Goal: Leave review/rating

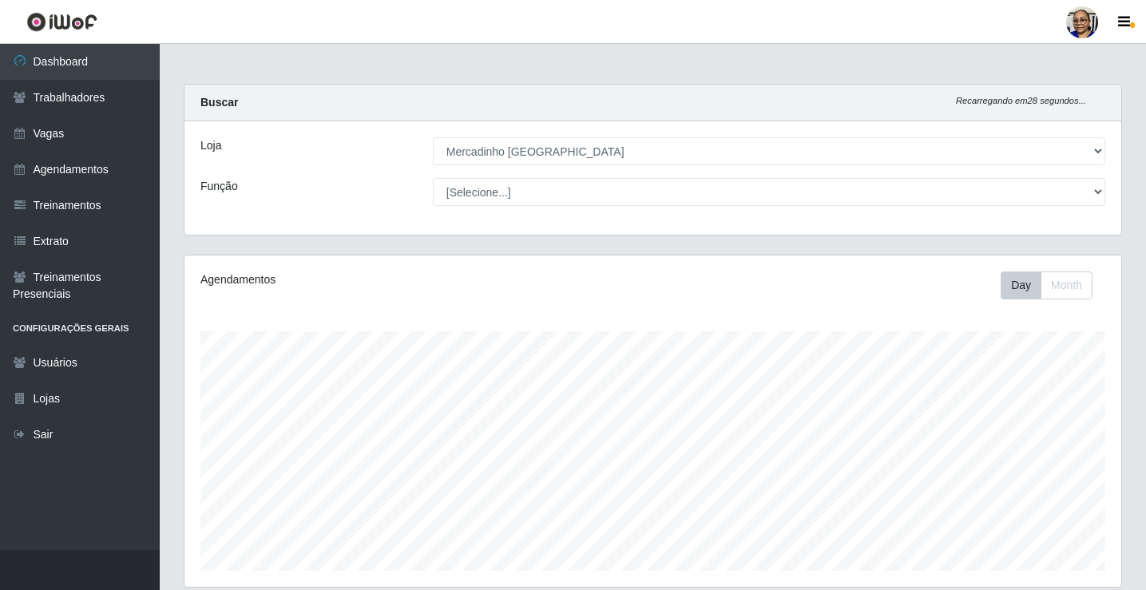
select select "345"
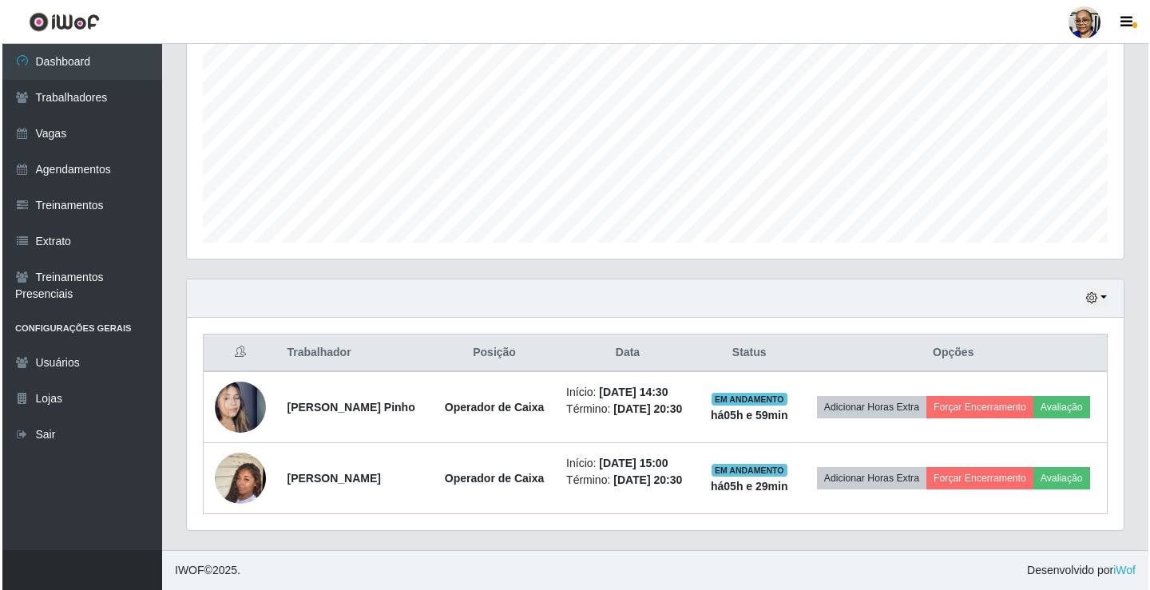
scroll to position [332, 937]
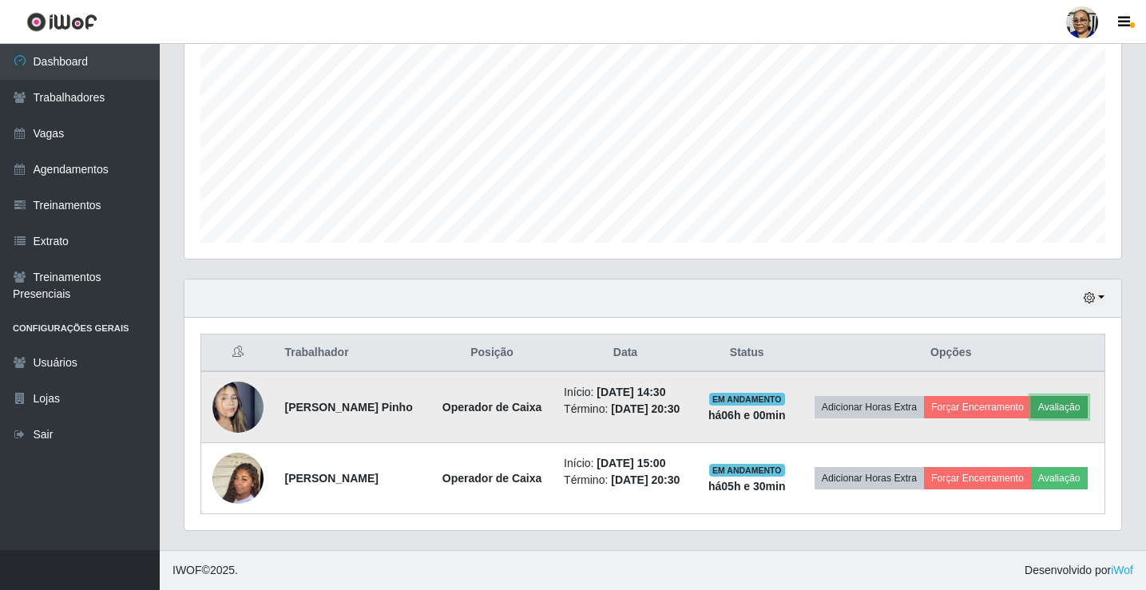
click at [1031, 400] on button "Avaliação" at bounding box center [1059, 407] width 57 height 22
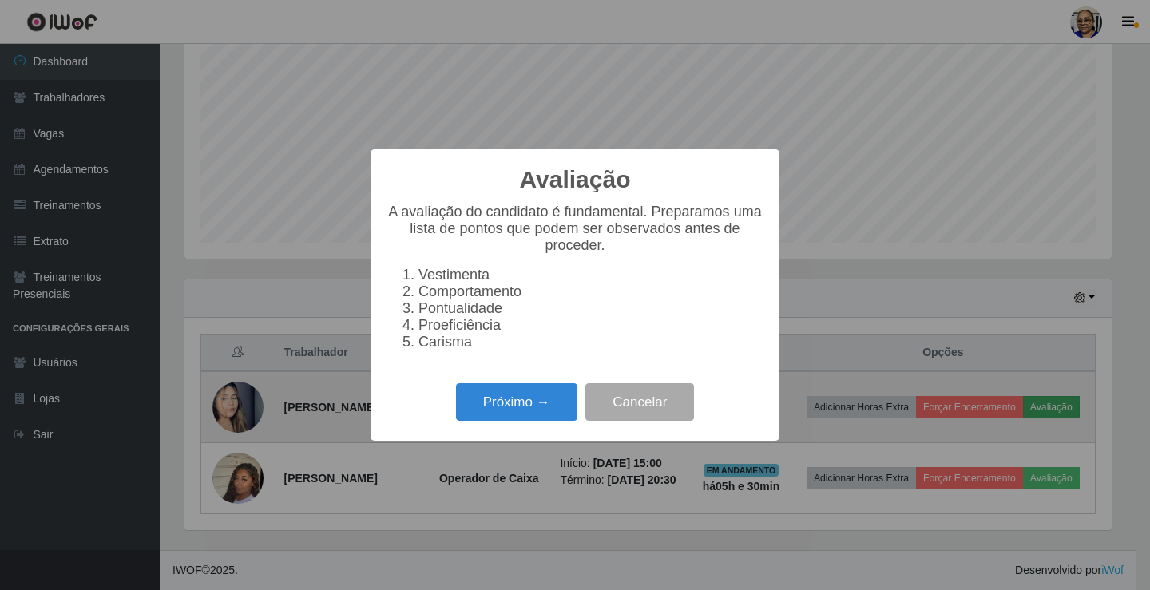
scroll to position [332, 927]
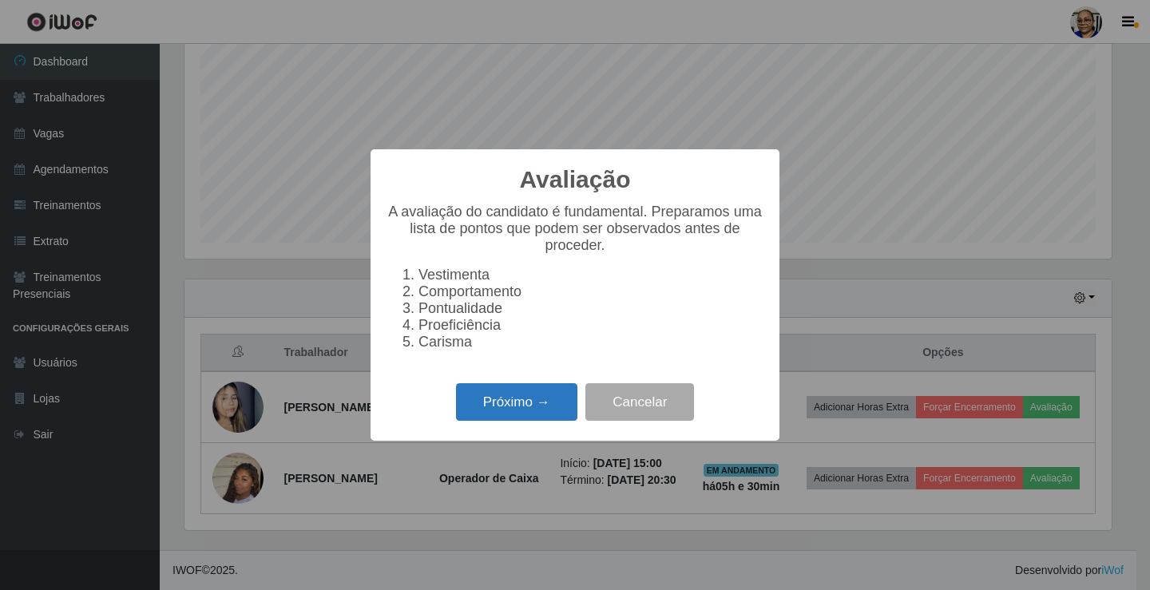
click at [501, 402] on button "Próximo →" at bounding box center [516, 402] width 121 height 38
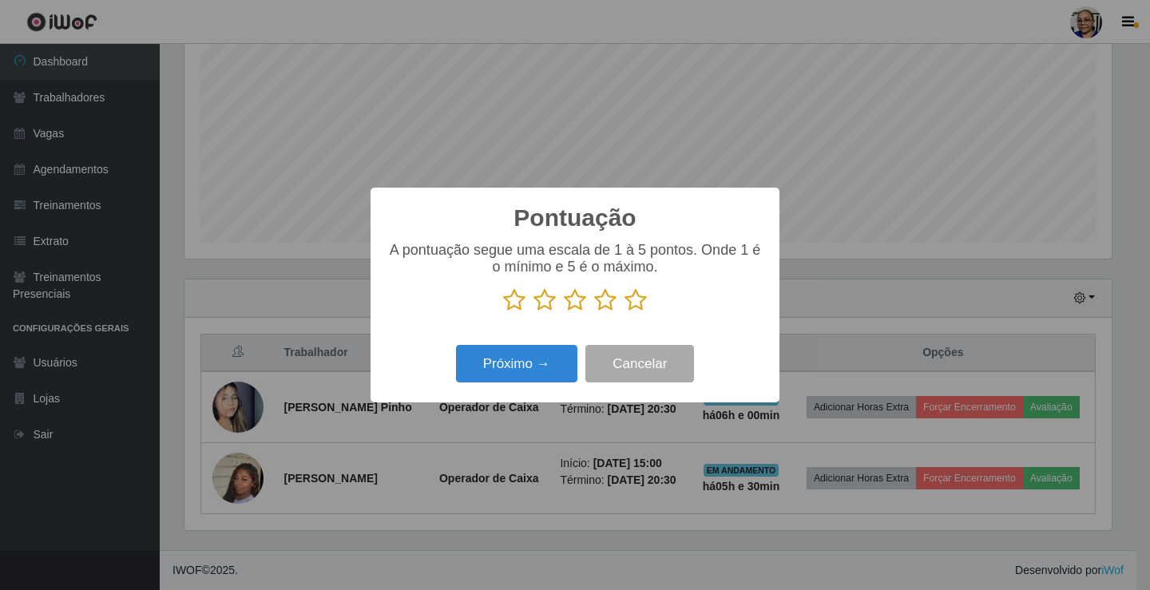
scroll to position [798466, 797870]
click at [636, 307] on icon at bounding box center [636, 300] width 22 height 24
click at [625, 312] on input "radio" at bounding box center [625, 312] width 0 height 0
click at [536, 363] on button "Próximo →" at bounding box center [516, 364] width 121 height 38
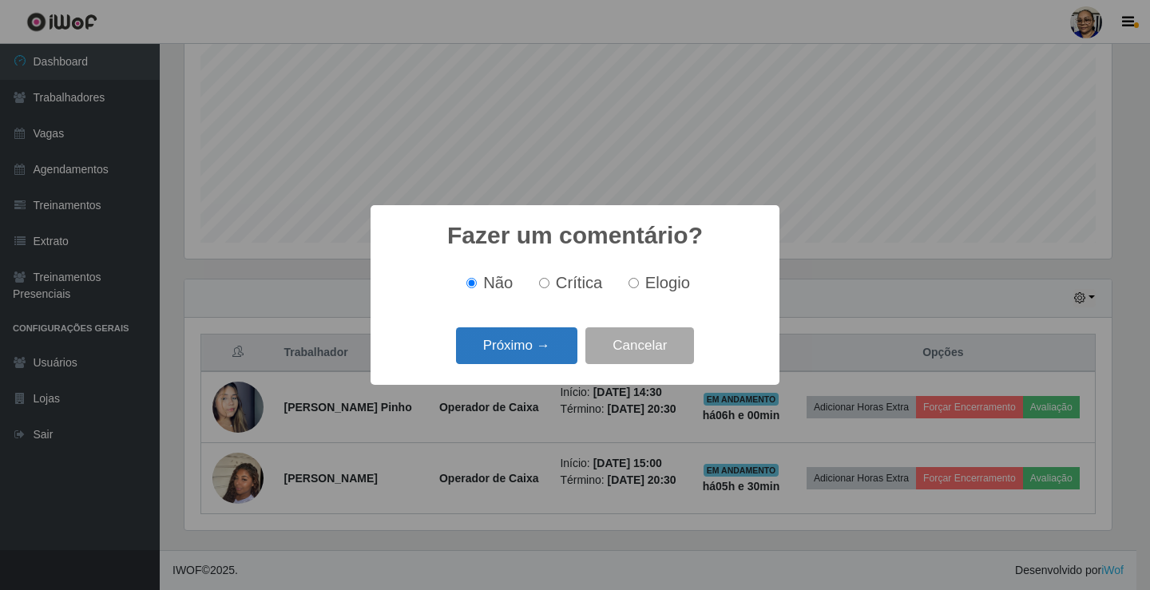
click at [546, 351] on button "Próximo →" at bounding box center [516, 347] width 121 height 38
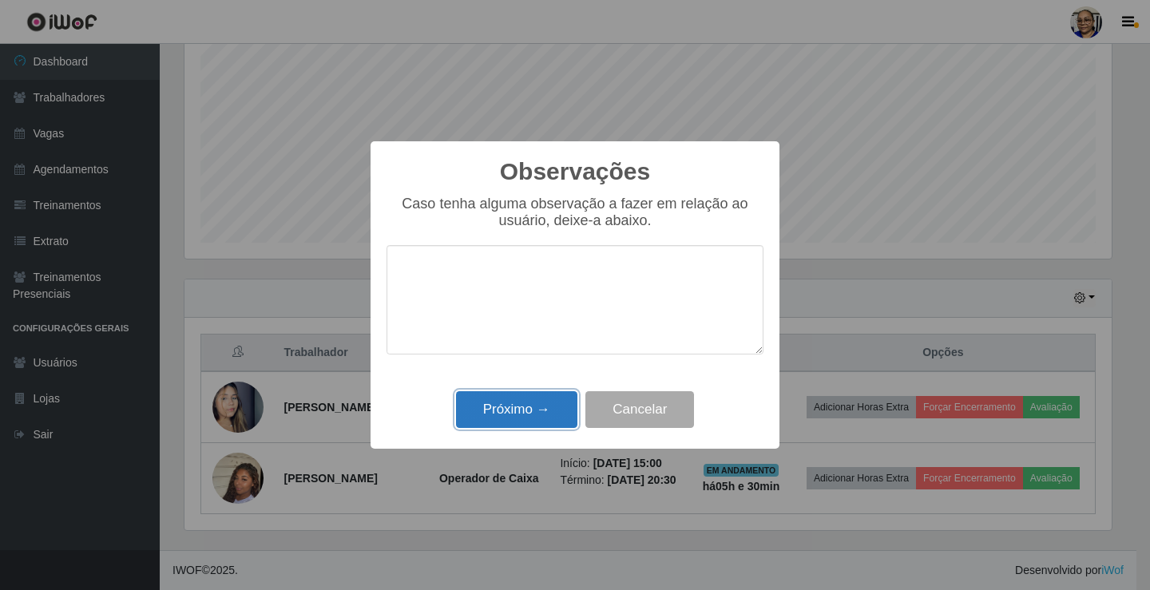
click at [541, 407] on button "Próximo →" at bounding box center [516, 410] width 121 height 38
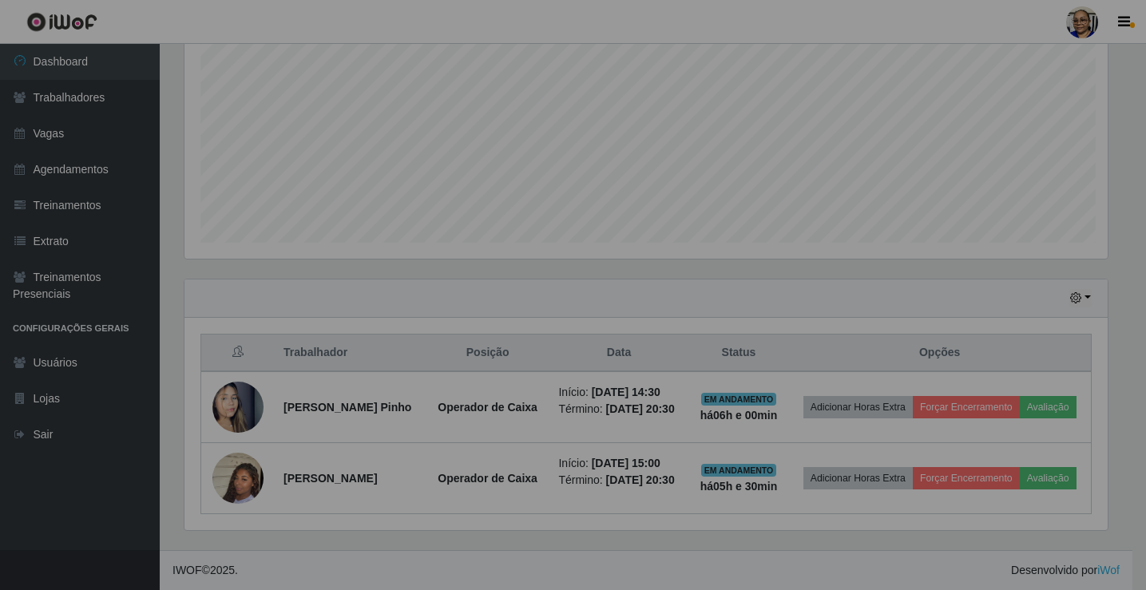
scroll to position [332, 937]
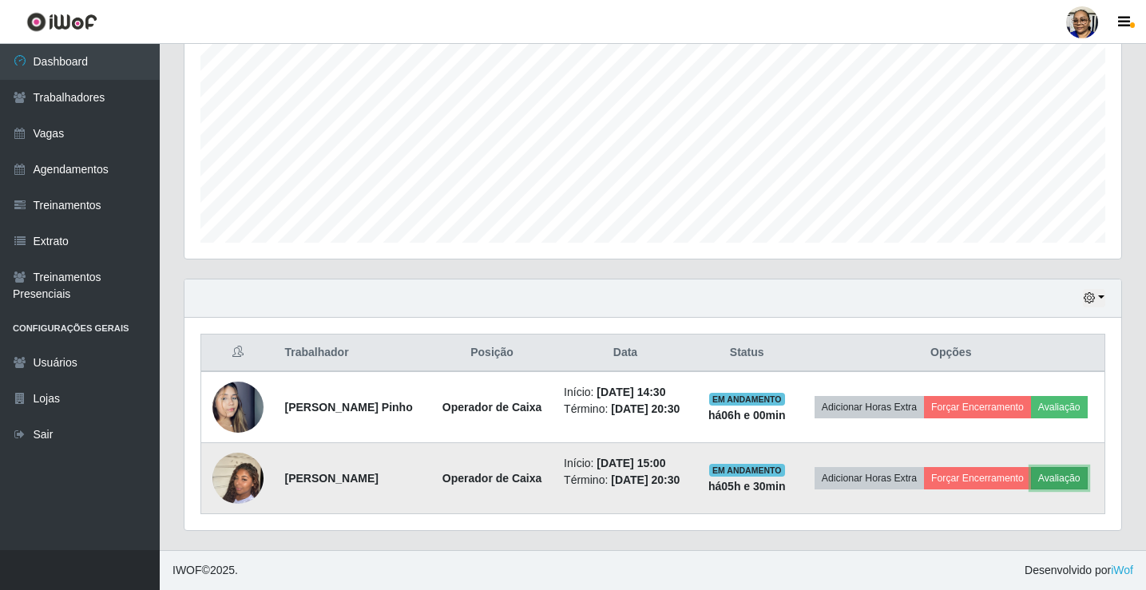
click at [1031, 486] on button "Avaliação" at bounding box center [1059, 478] width 57 height 22
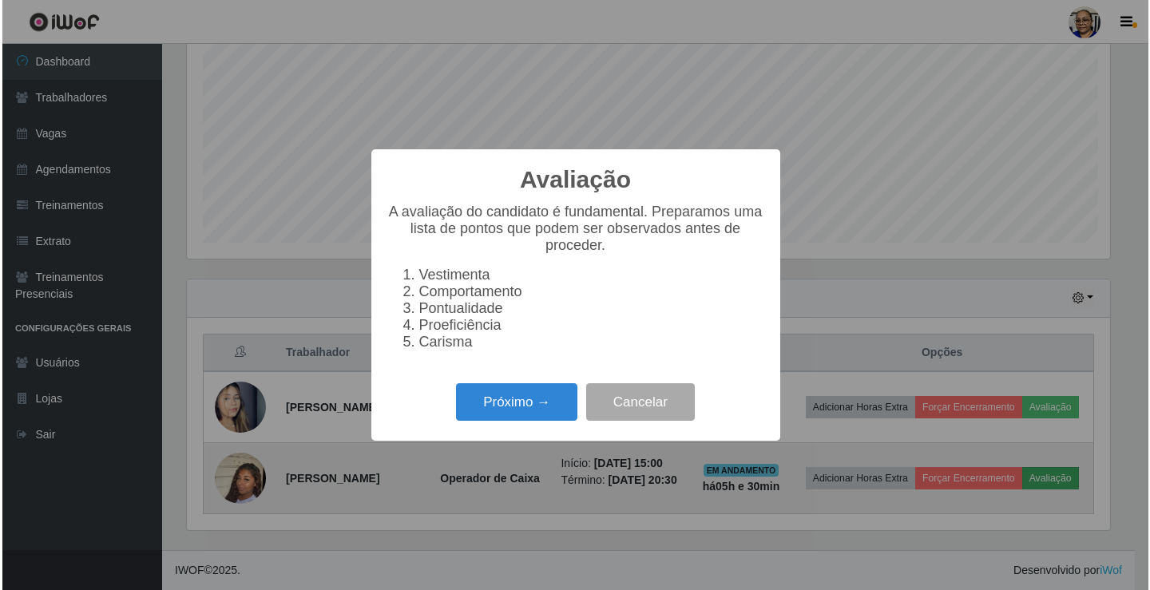
scroll to position [332, 927]
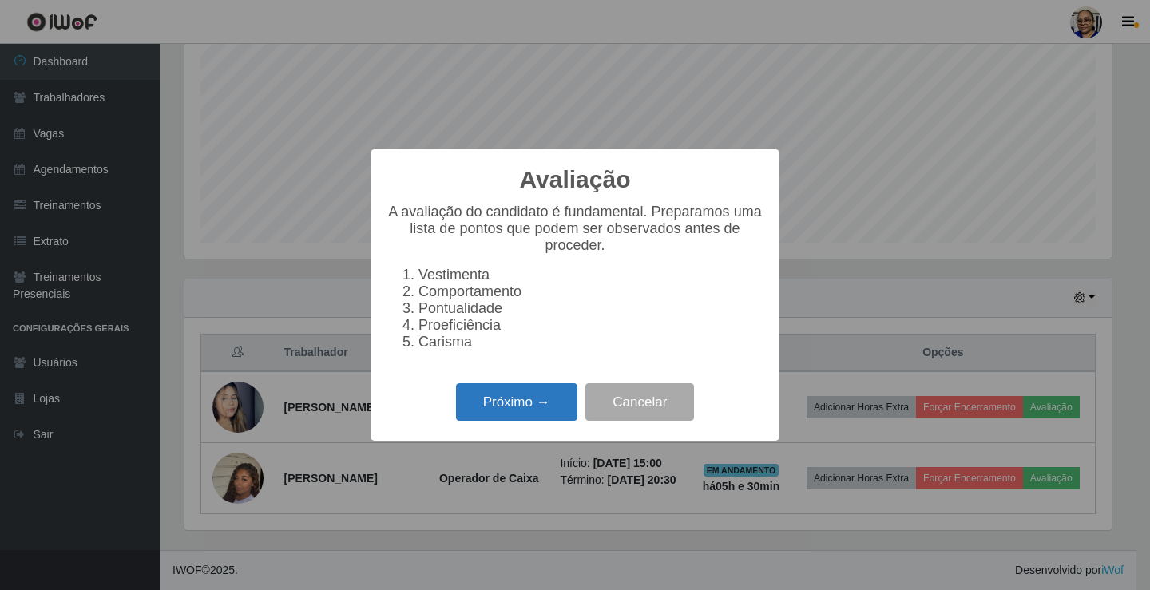
click at [552, 417] on button "Próximo →" at bounding box center [516, 402] width 121 height 38
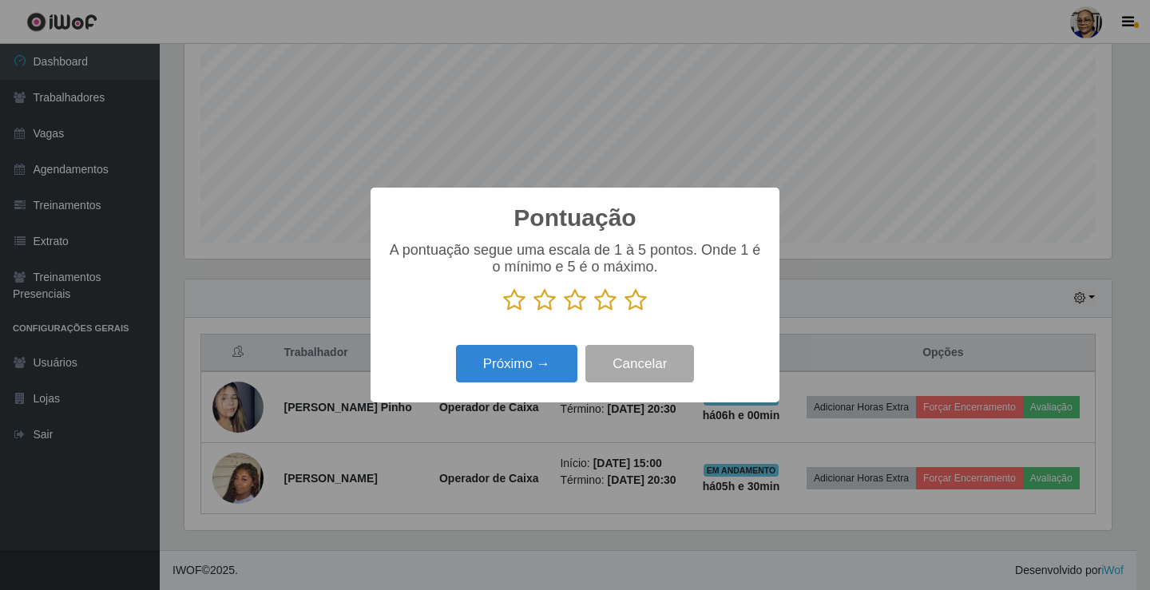
click at [632, 301] on icon at bounding box center [636, 300] width 22 height 24
click at [625, 312] on input "radio" at bounding box center [625, 312] width 0 height 0
click at [510, 367] on button "Próximo →" at bounding box center [516, 364] width 121 height 38
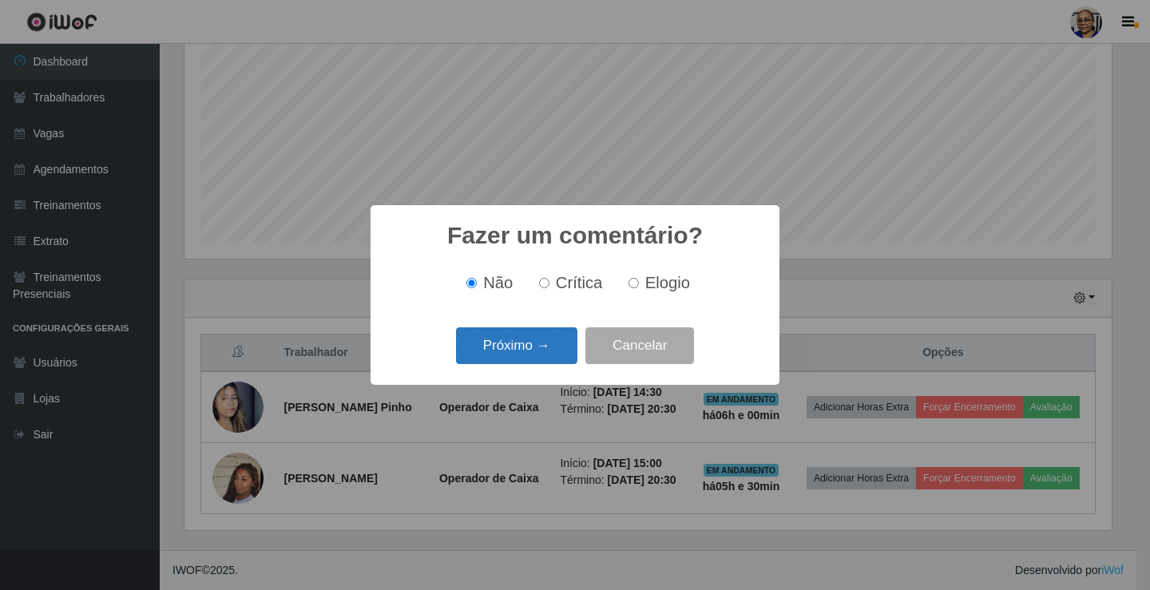
click at [546, 351] on button "Próximo →" at bounding box center [516, 347] width 121 height 38
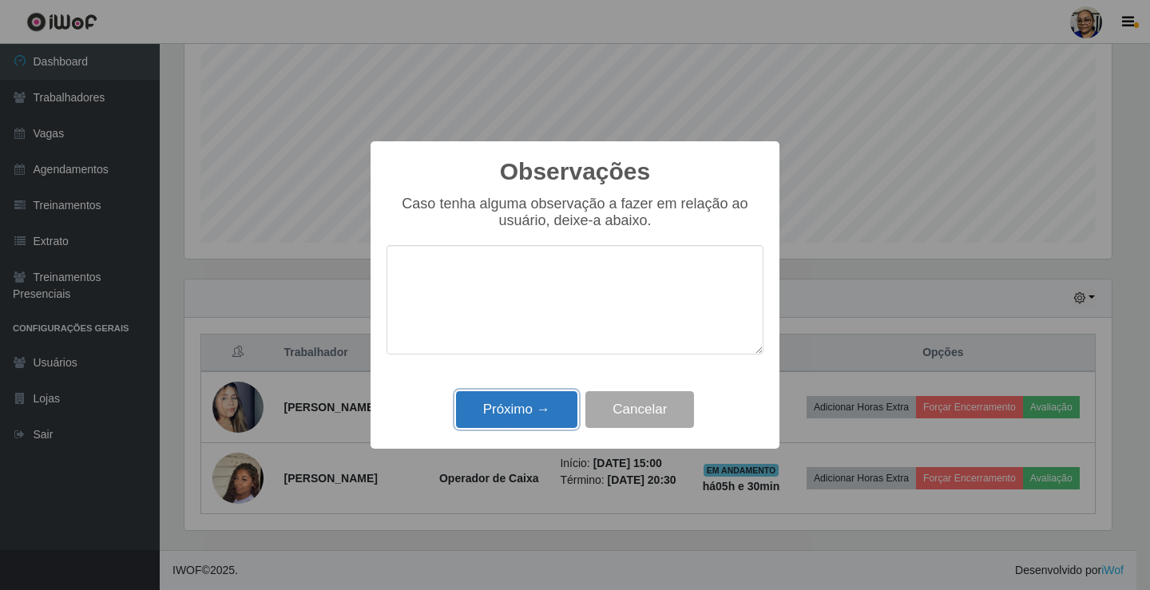
click at [541, 408] on button "Próximo →" at bounding box center [516, 410] width 121 height 38
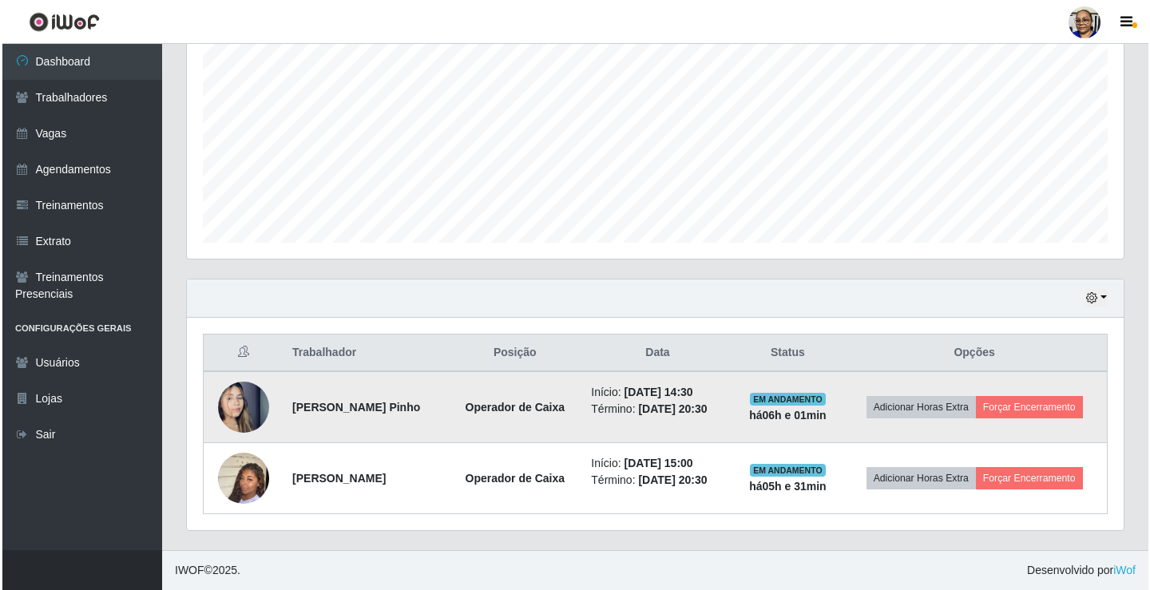
scroll to position [328, 0]
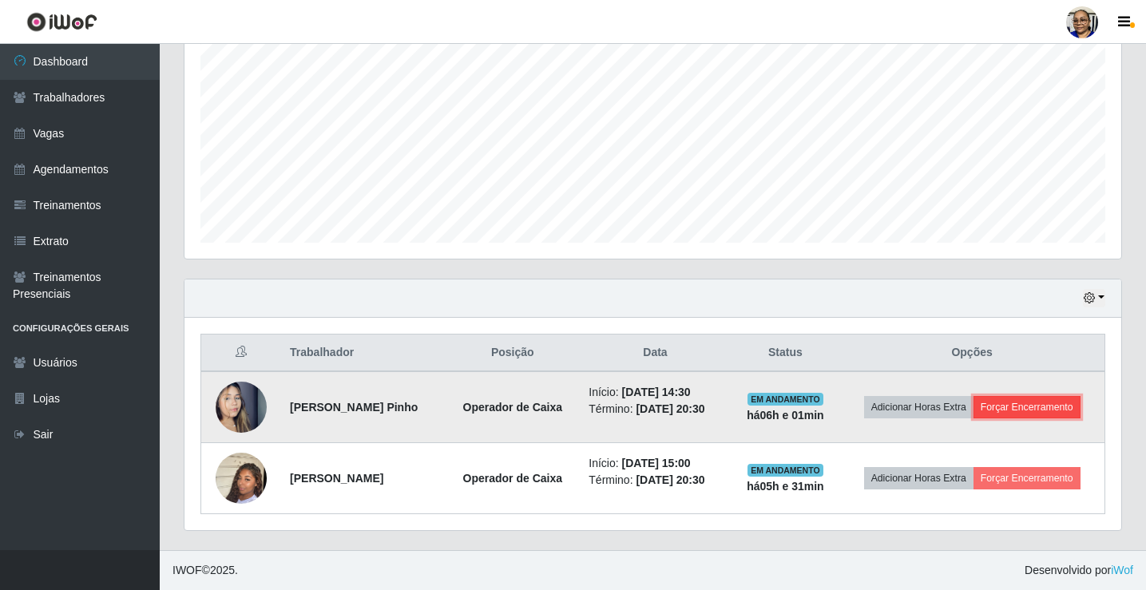
click at [1037, 409] on button "Forçar Encerramento" at bounding box center [1027, 407] width 107 height 22
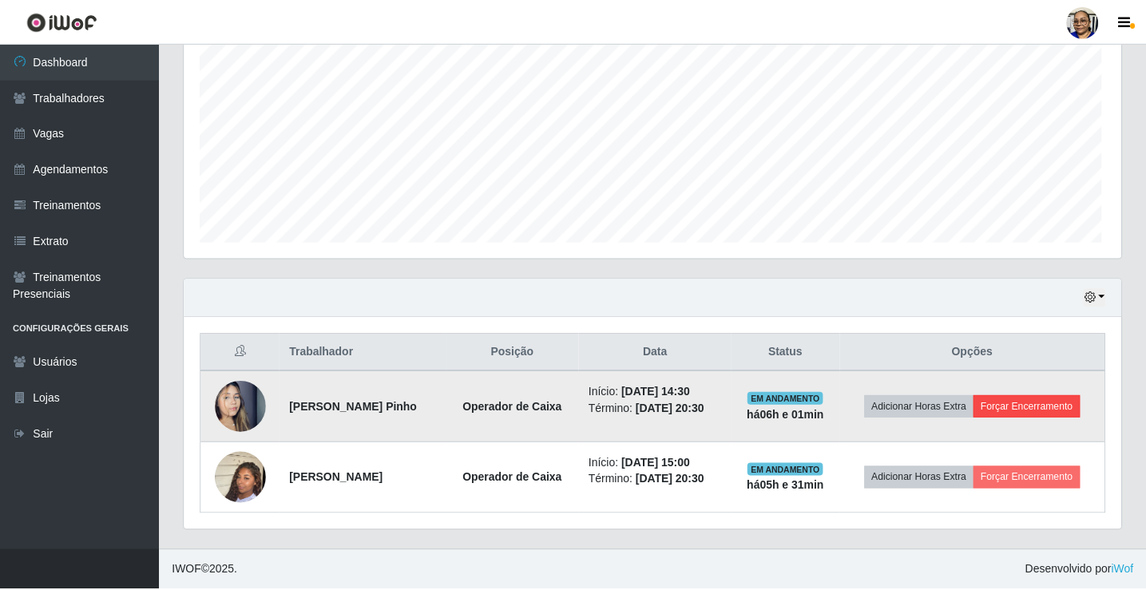
scroll to position [332, 927]
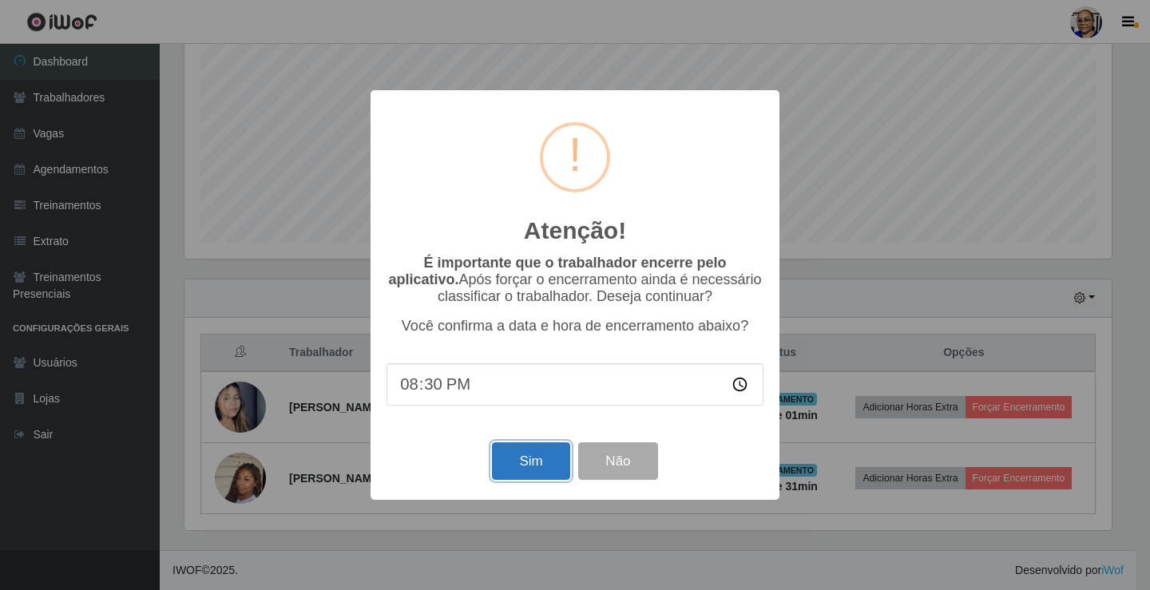
click at [538, 473] on button "Sim" at bounding box center [530, 462] width 77 height 38
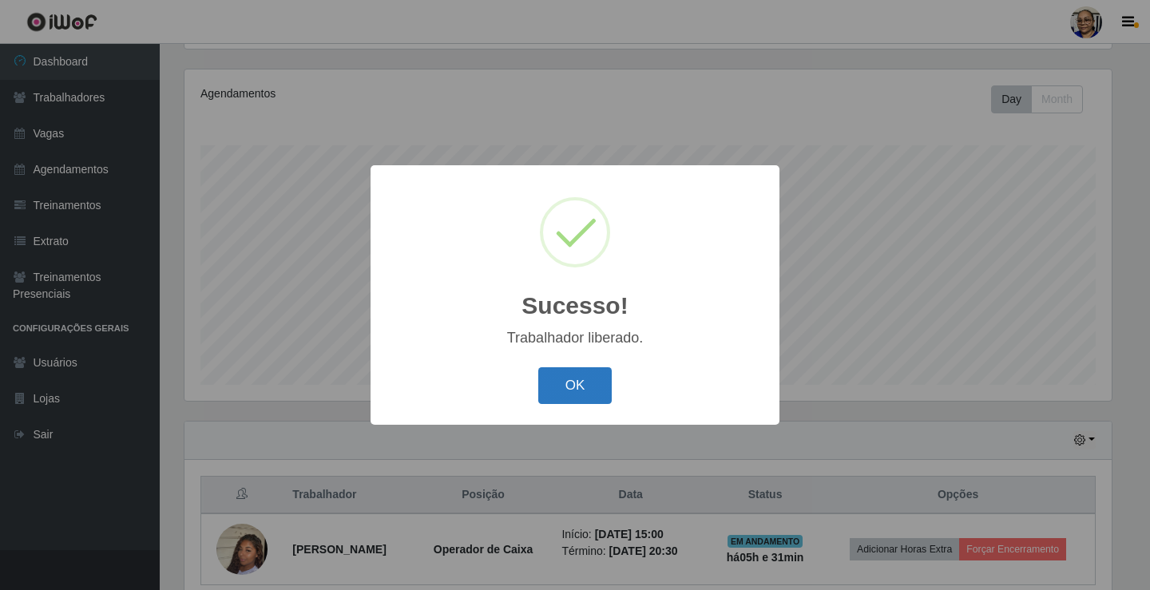
click at [584, 383] on button "OK" at bounding box center [575, 386] width 74 height 38
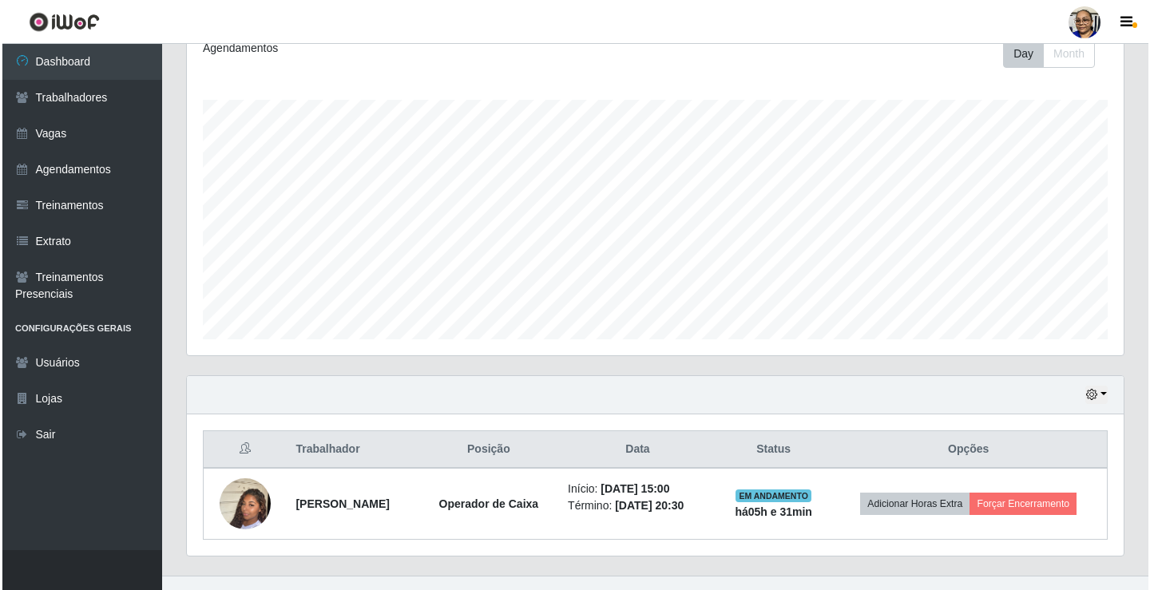
scroll to position [257, 0]
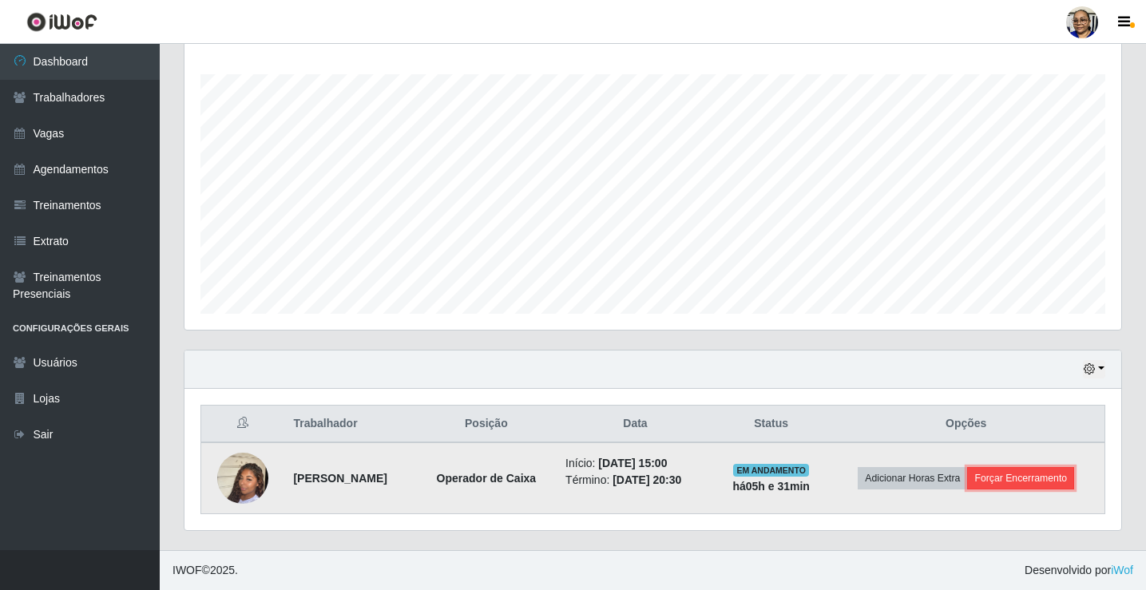
click at [1039, 477] on button "Forçar Encerramento" at bounding box center [1020, 478] width 107 height 22
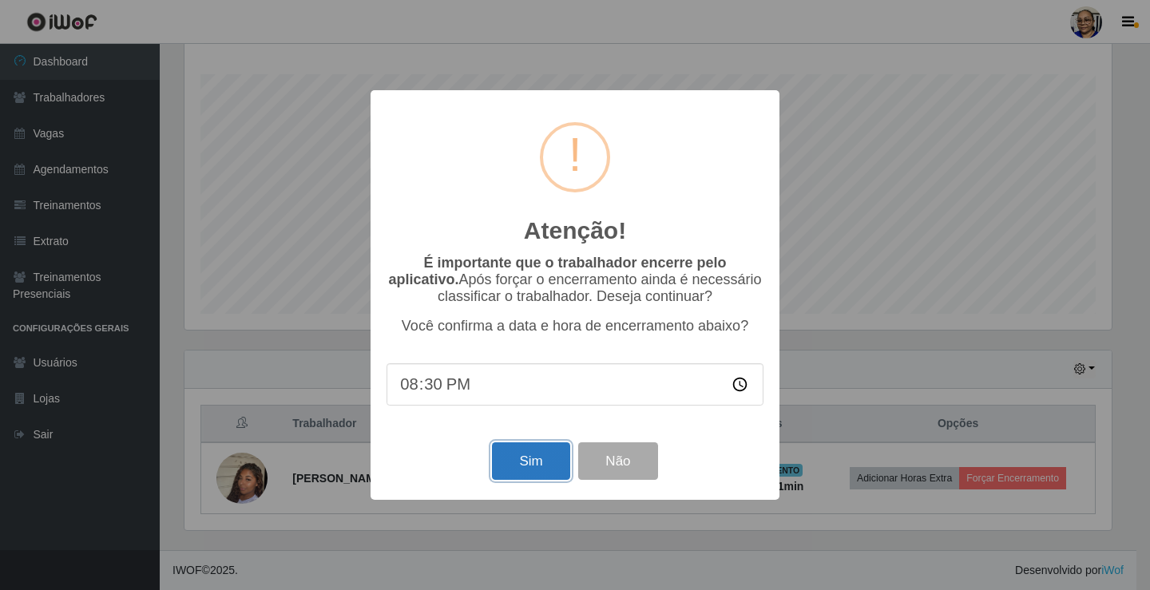
click at [545, 474] on button "Sim" at bounding box center [530, 462] width 77 height 38
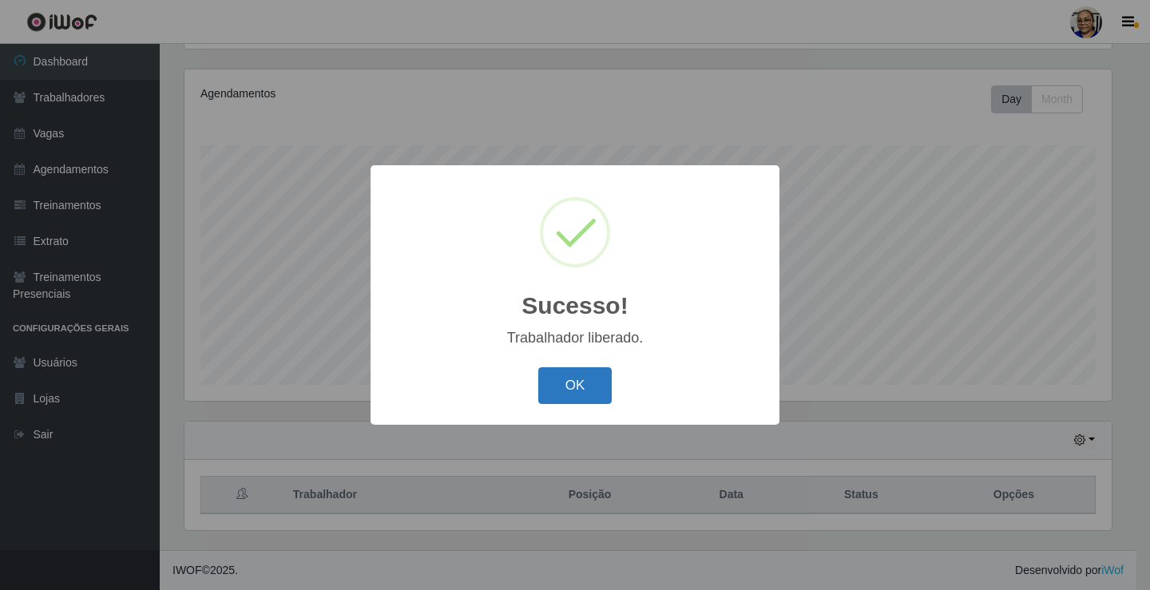
click at [587, 383] on button "OK" at bounding box center [575, 386] width 74 height 38
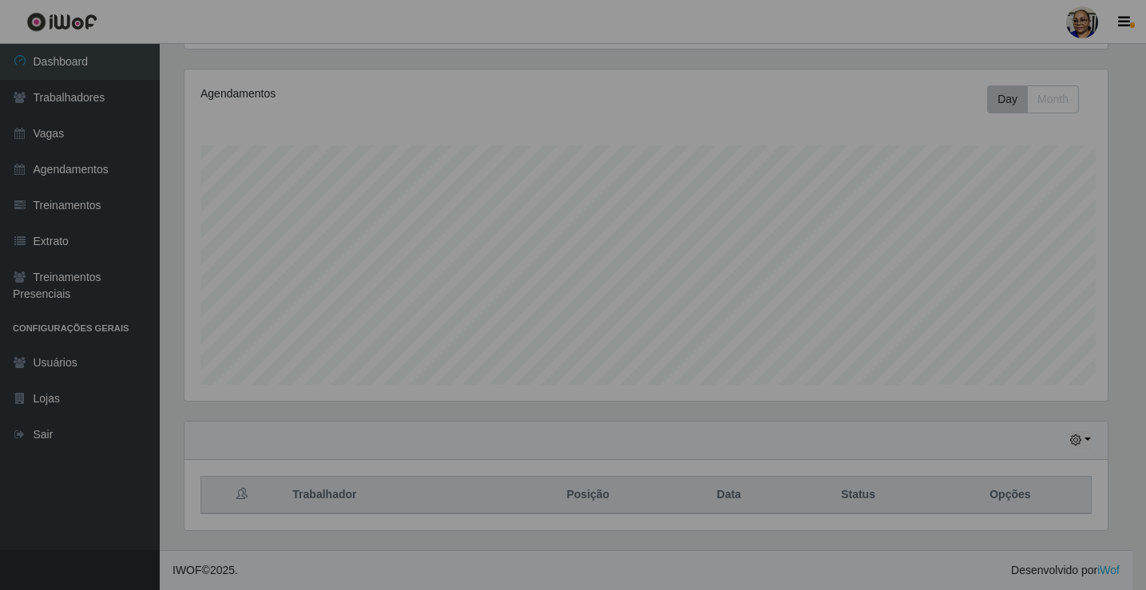
scroll to position [0, 0]
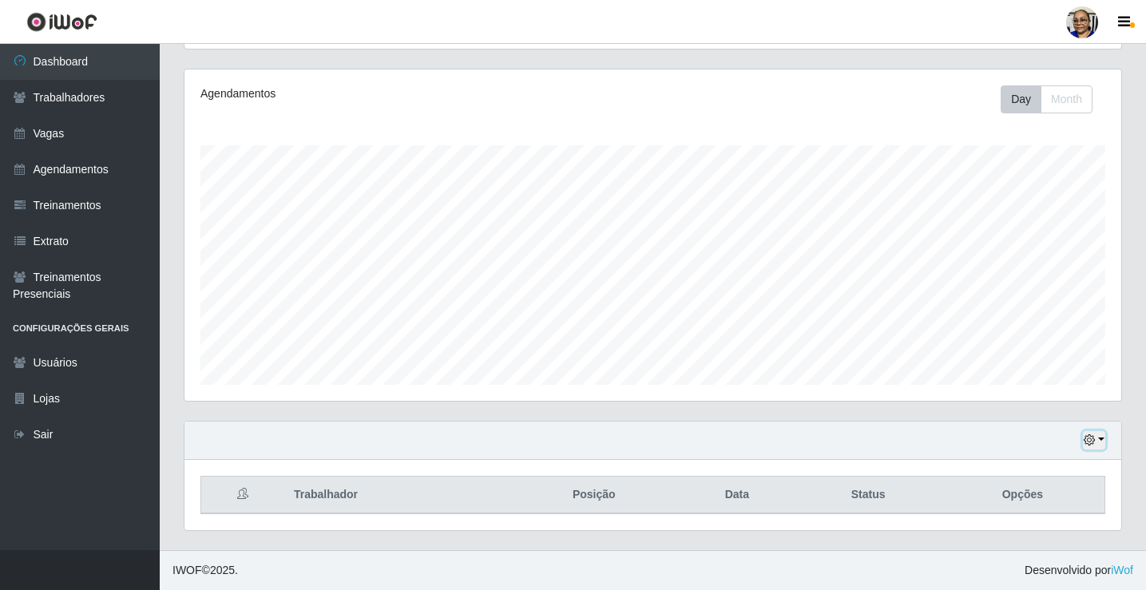
click at [1100, 439] on button "button" at bounding box center [1094, 440] width 22 height 18
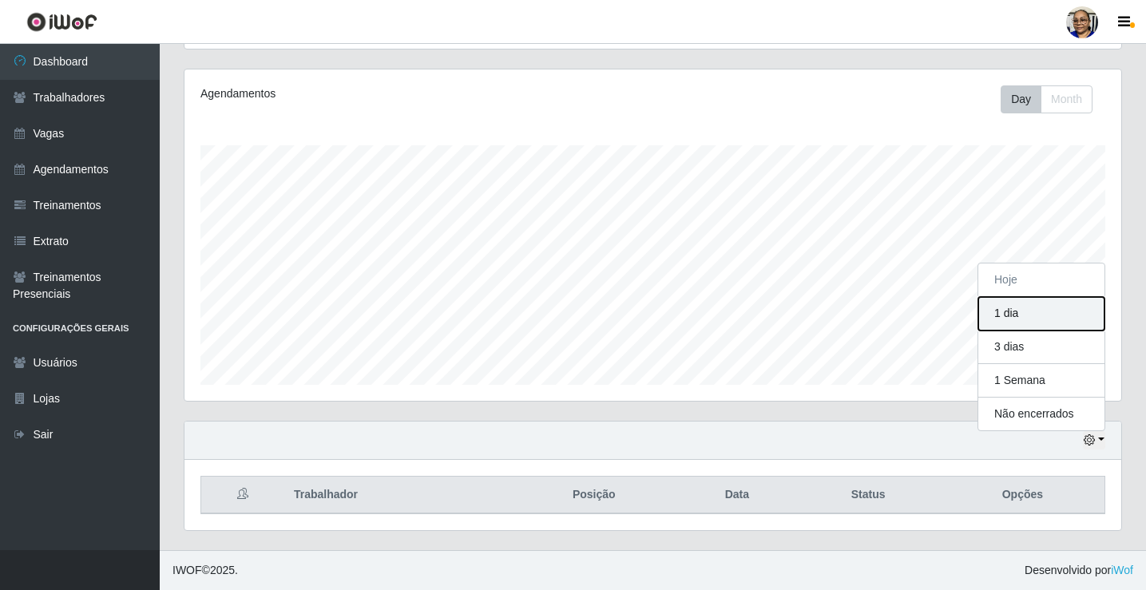
click at [1062, 321] on button "1 dia" at bounding box center [1042, 314] width 126 height 34
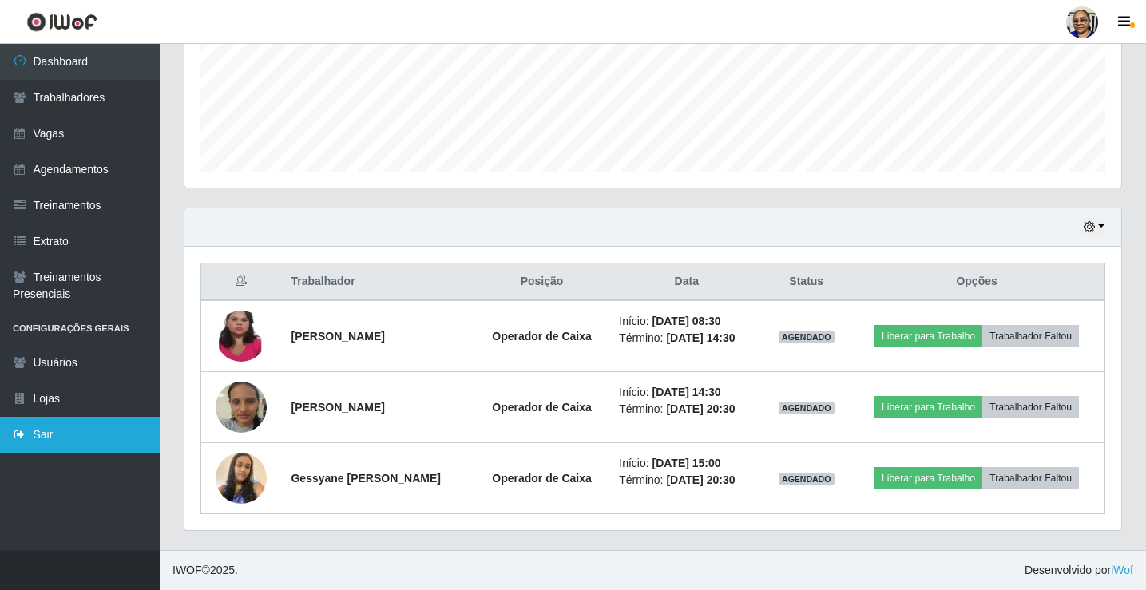
click at [45, 436] on link "Sair" at bounding box center [80, 435] width 160 height 36
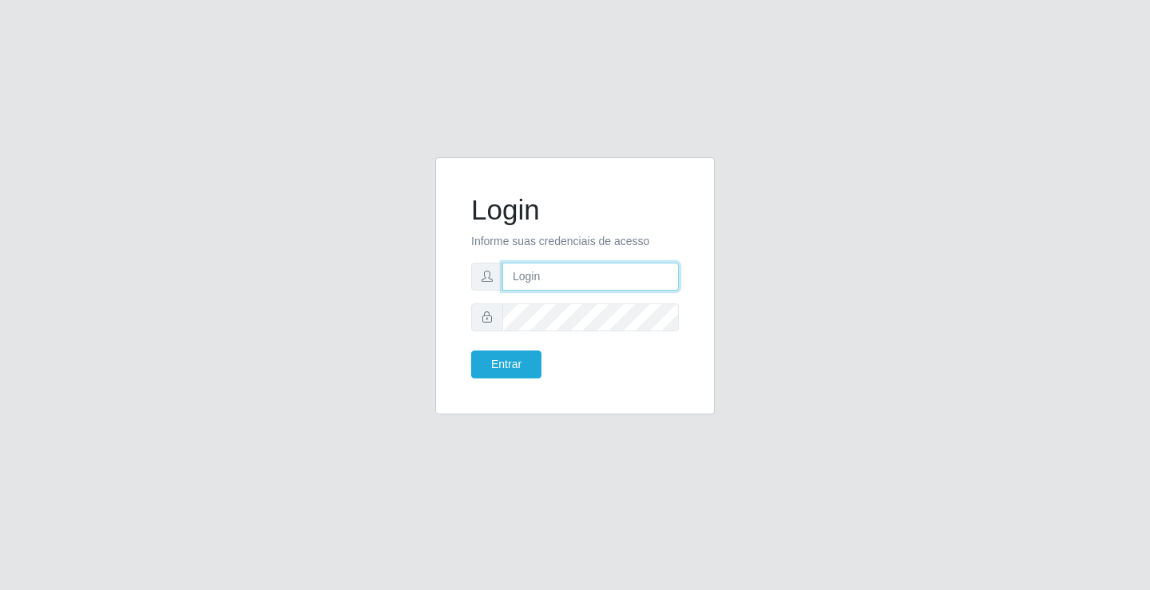
type input "[EMAIL_ADDRESS][DOMAIN_NAME]"
